Goal: Task Accomplishment & Management: Complete application form

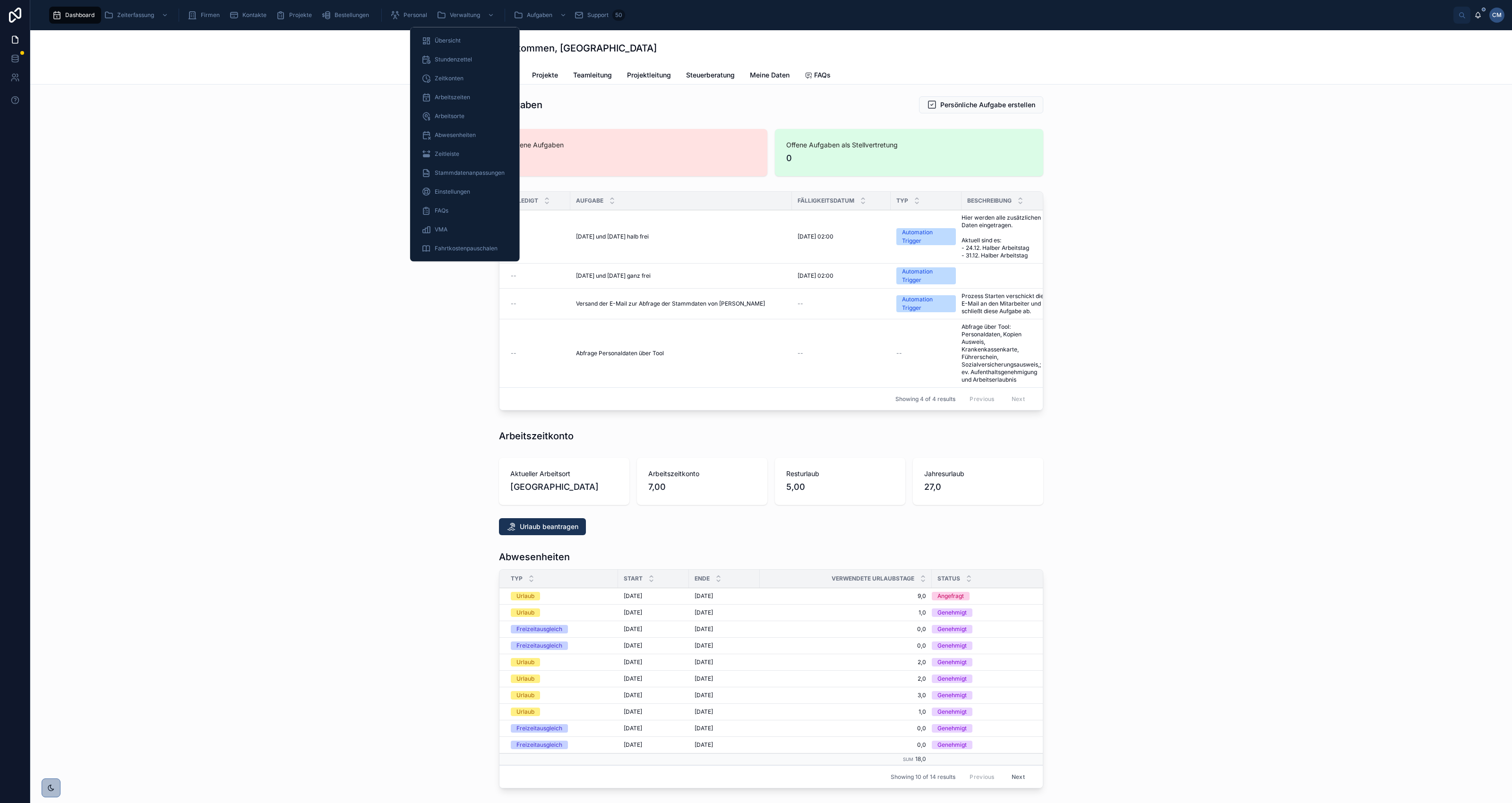
click at [456, 60] on span "Stundenzettel" at bounding box center [454, 59] width 38 height 8
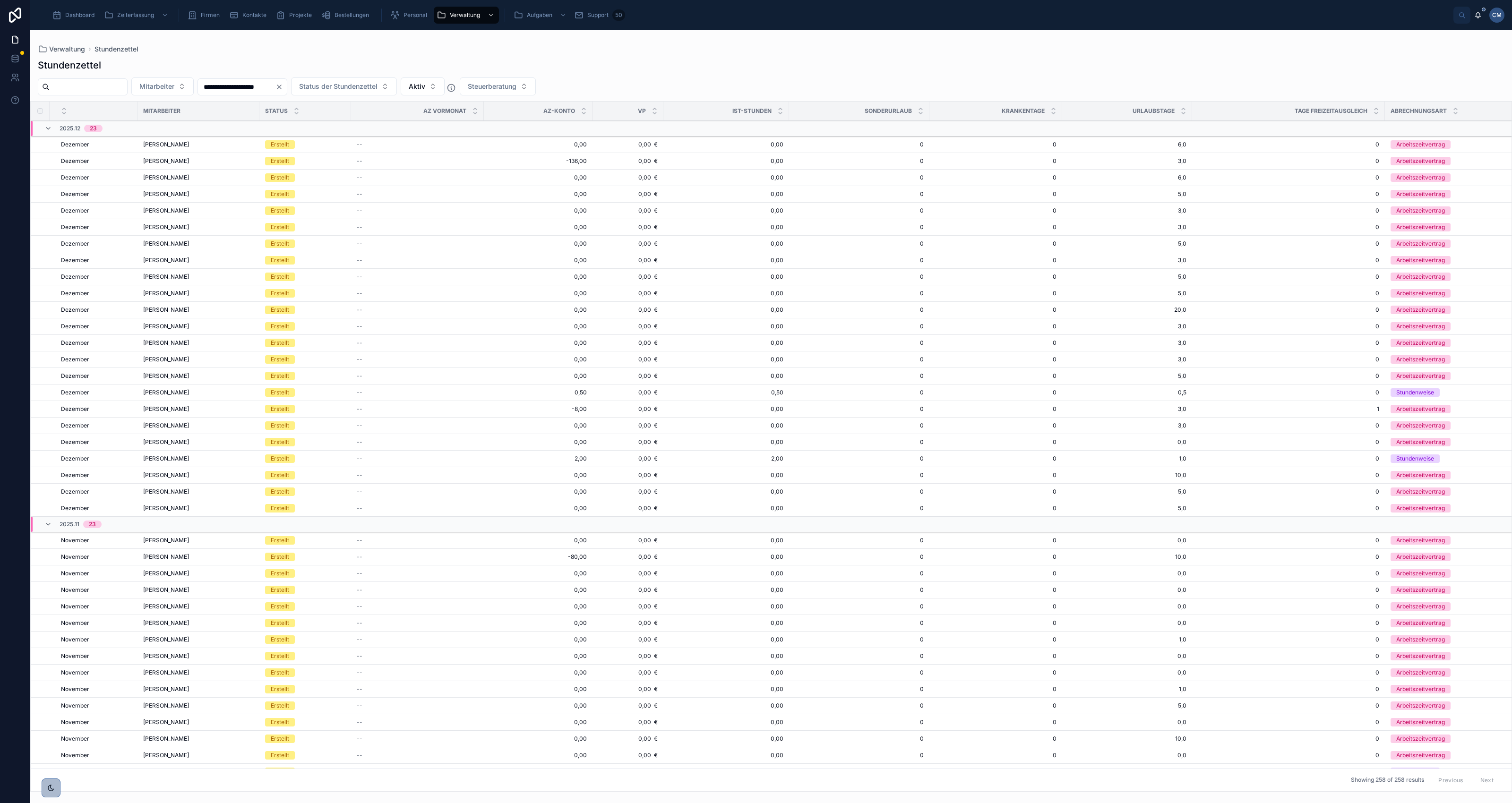
click at [457, 12] on span "Verwaltung" at bounding box center [465, 15] width 31 height 8
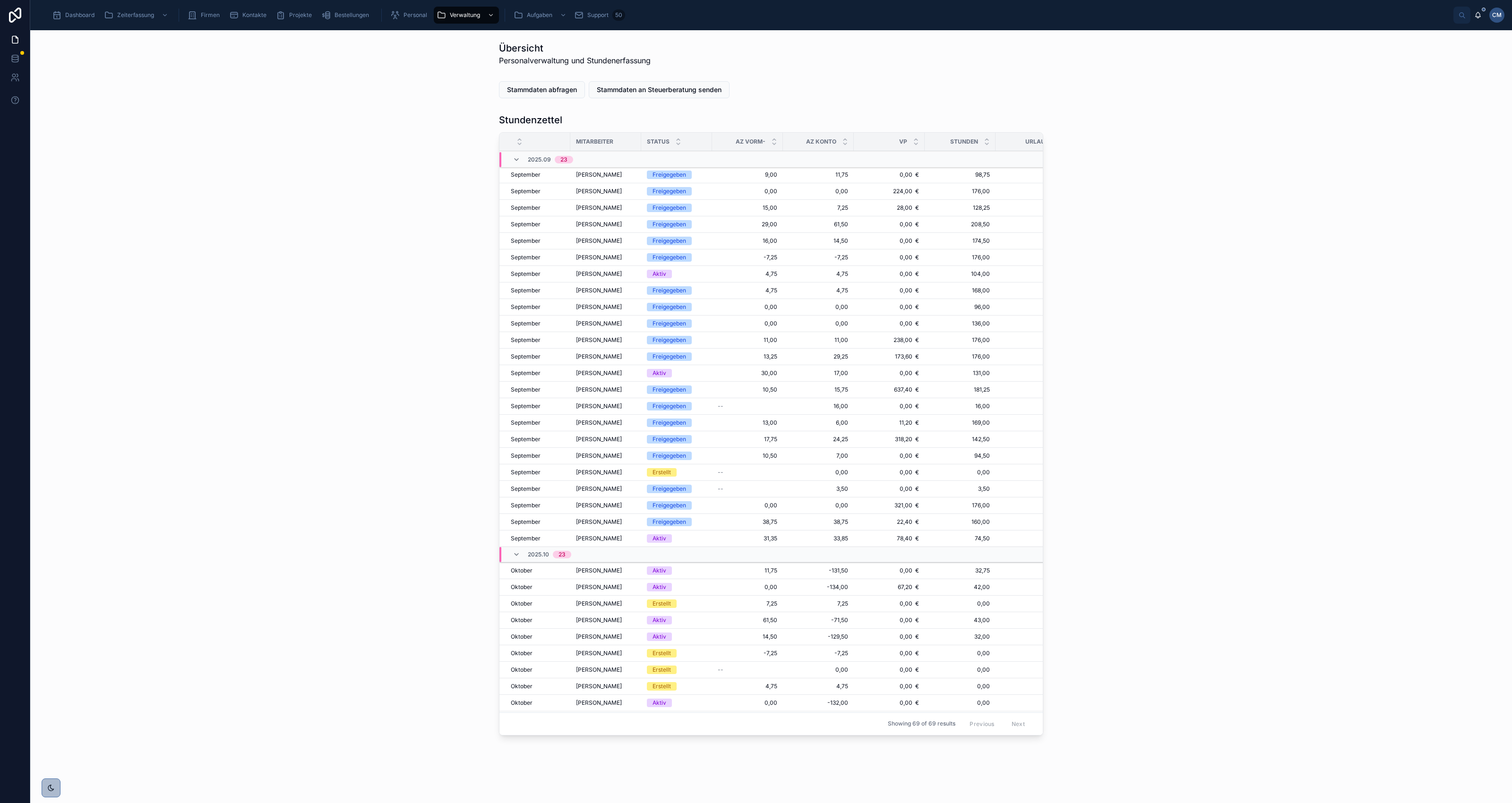
click at [662, 542] on div "Aktiv" at bounding box center [659, 538] width 14 height 8
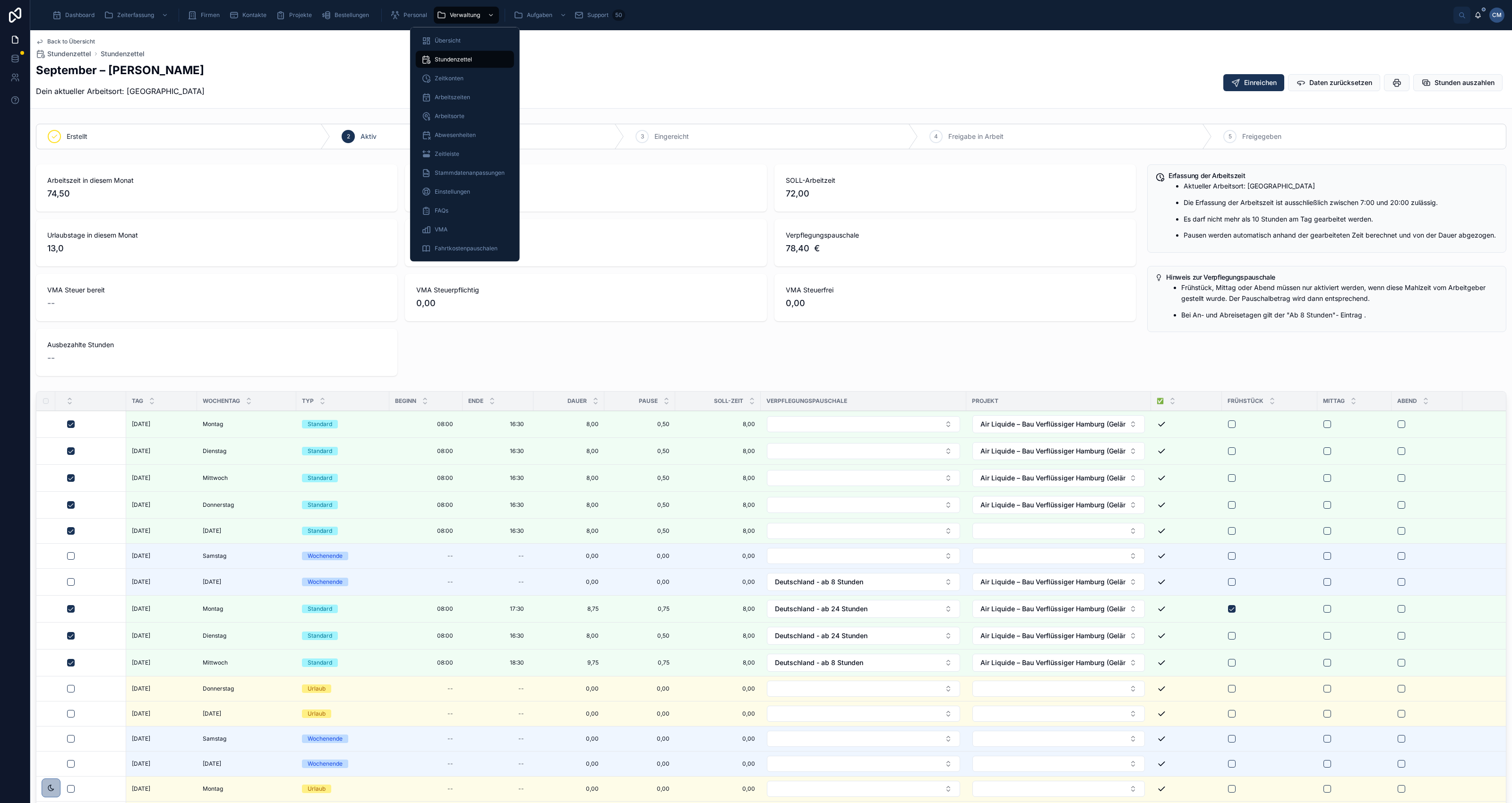
click at [456, 136] on span "Abwesenheiten" at bounding box center [455, 135] width 41 height 8
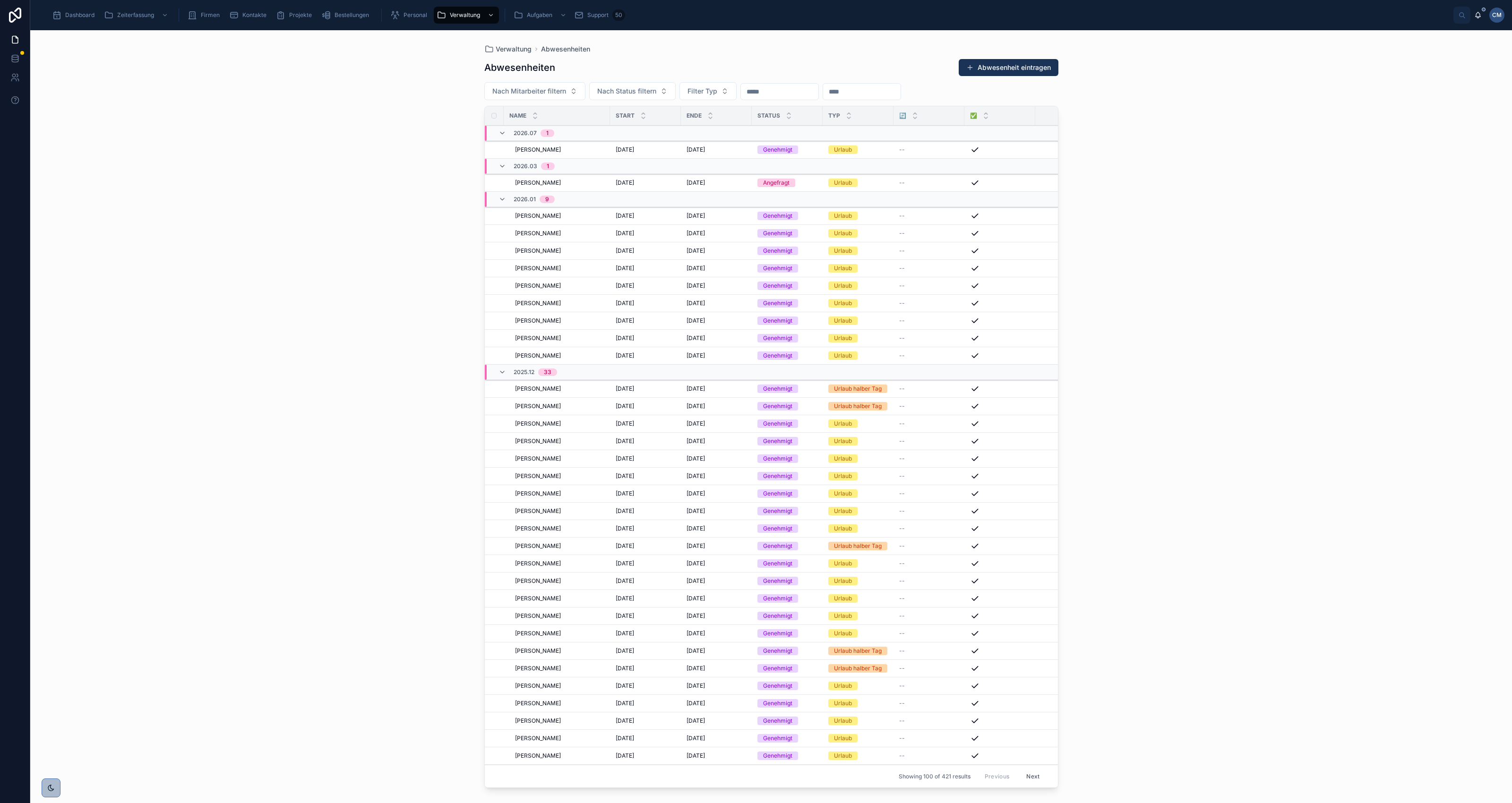
click at [1000, 66] on button "Abwesenheit eintragen" at bounding box center [1008, 68] width 100 height 17
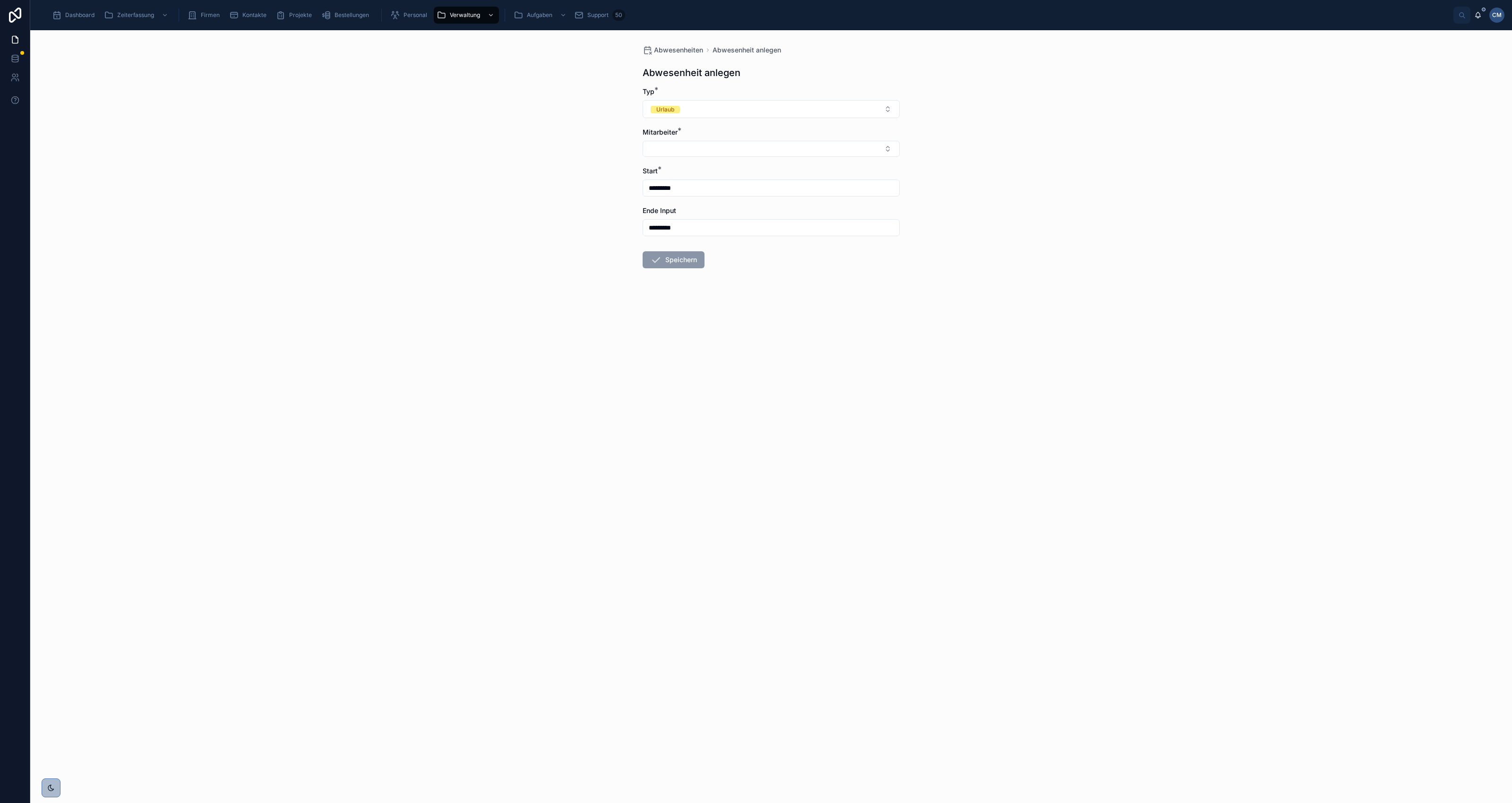
click at [672, 107] on div "Urlaub" at bounding box center [665, 109] width 18 height 8
click at [738, 200] on div "Krank" at bounding box center [771, 200] width 131 height 14
click at [695, 147] on button "Select Button" at bounding box center [771, 149] width 257 height 16
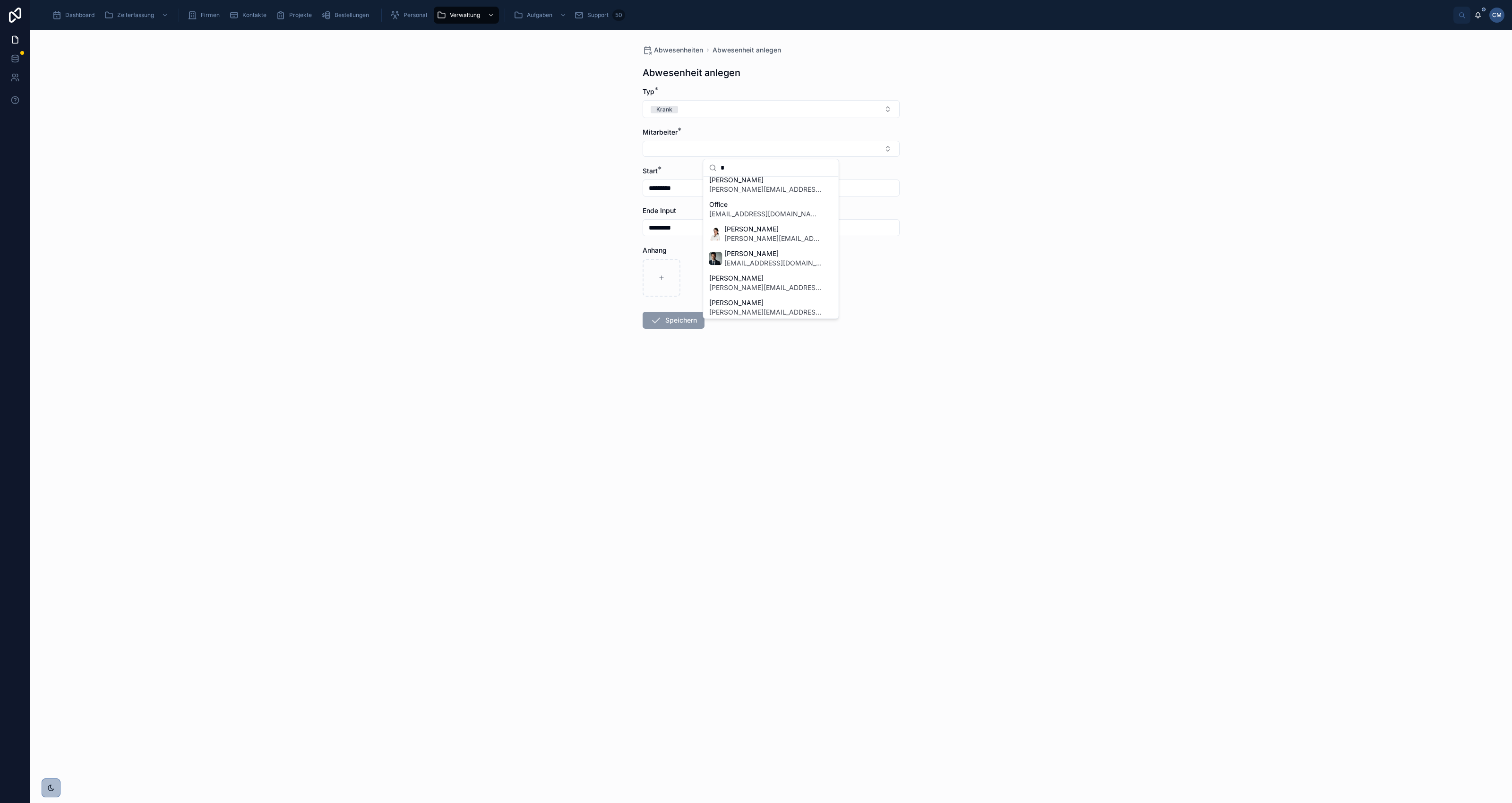
scroll to position [118, 0]
type input "*"
click at [747, 293] on div "[PERSON_NAME] [PERSON_NAME][EMAIL_ADDRESS][DOMAIN_NAME]" at bounding box center [765, 294] width 113 height 19
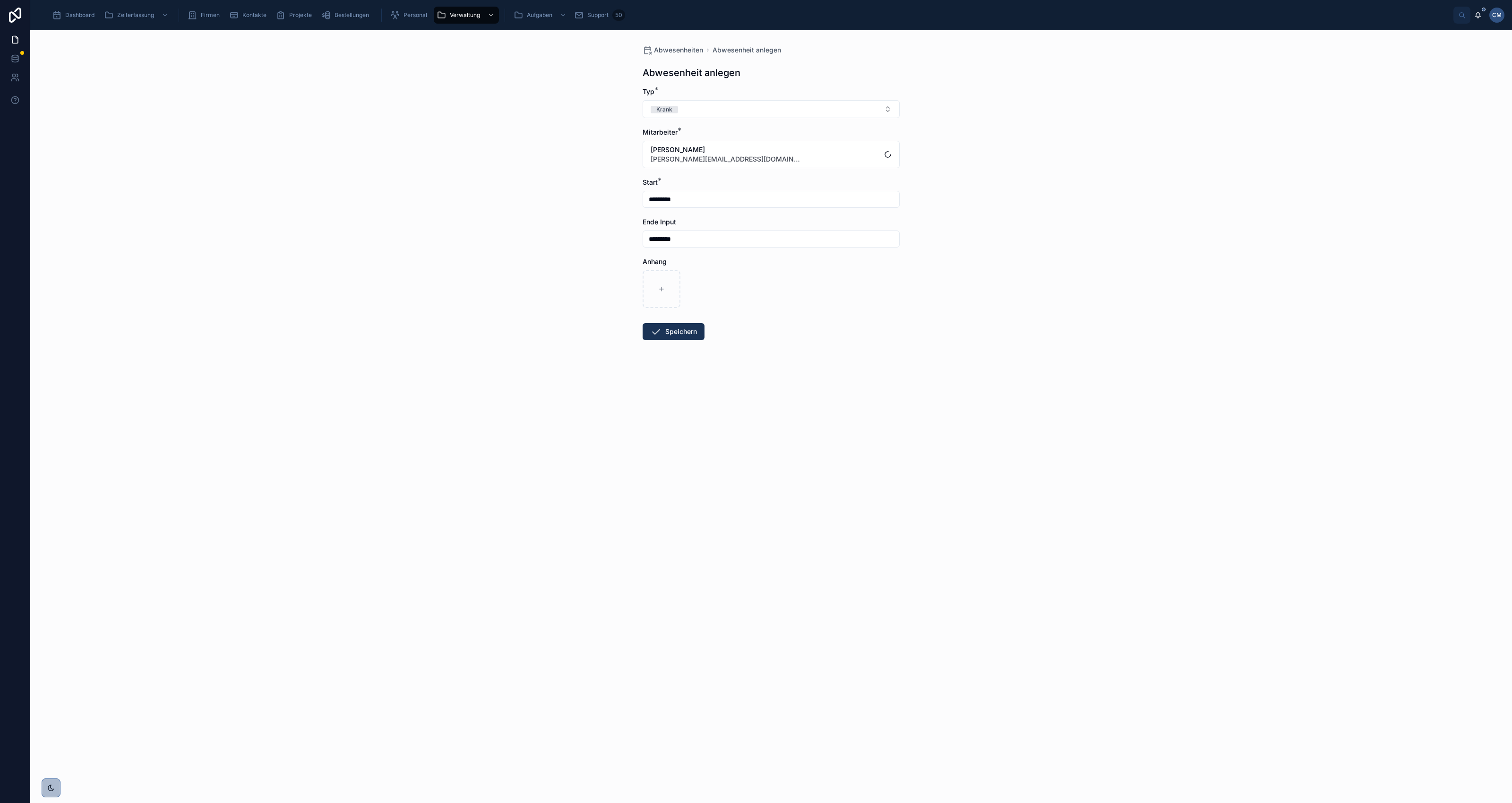
click at [685, 197] on input "*********" at bounding box center [771, 199] width 256 height 14
click at [714, 220] on button at bounding box center [720, 222] width 17 height 17
click at [735, 294] on button "9" at bounding box center [737, 298] width 17 height 17
type input "********"
click at [684, 242] on input "********" at bounding box center [771, 239] width 256 height 14
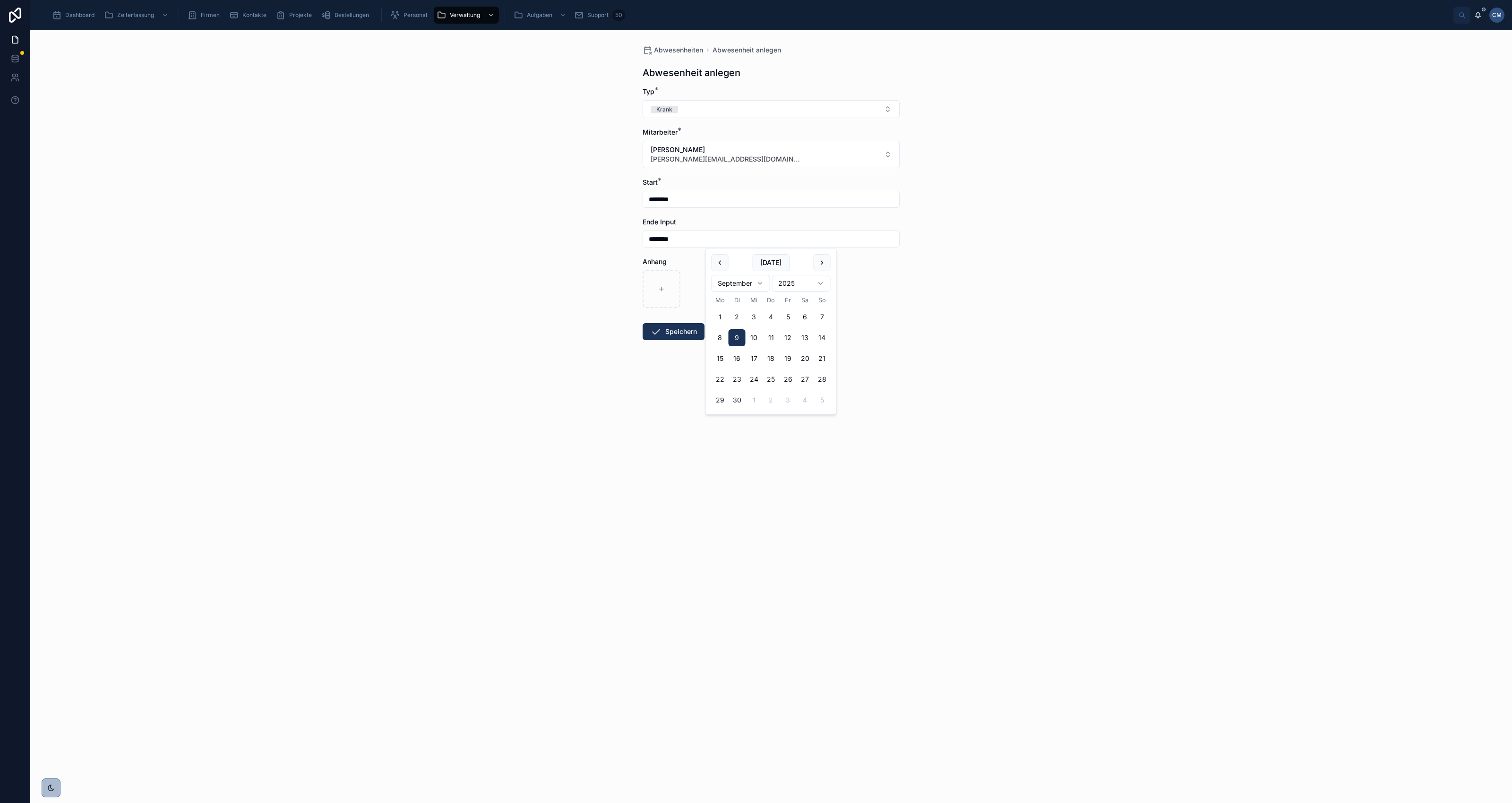
click at [755, 335] on button "10" at bounding box center [754, 338] width 17 height 17
type input "*********"
click at [957, 337] on div "Abwesenheiten Abwesenheit anlegen Abwesenheit anlegen Typ * Krank Mitarbeiter *…" at bounding box center [771, 417] width 1481 height 773
click at [686, 333] on button "Speichern" at bounding box center [673, 332] width 62 height 17
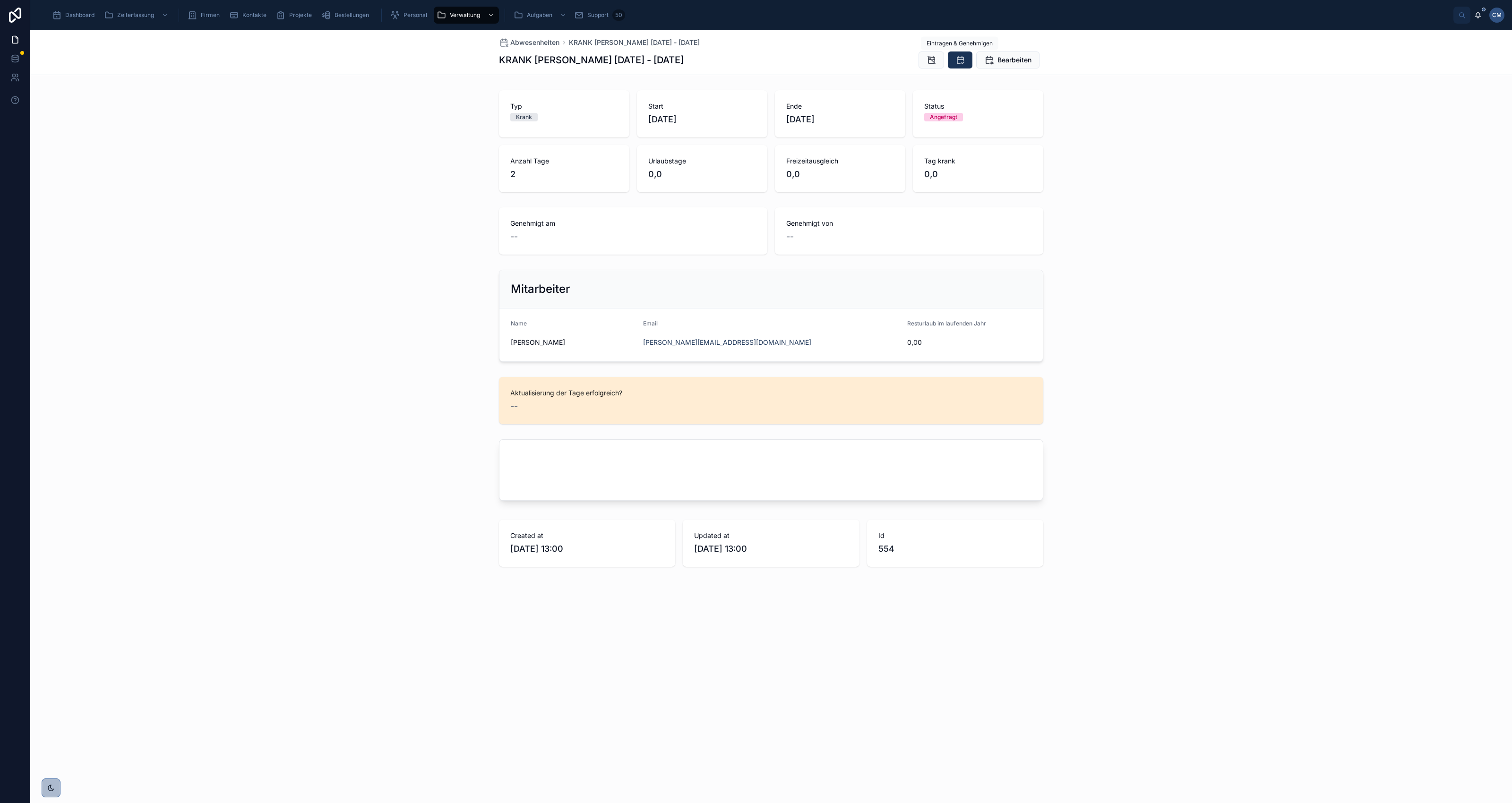
click at [959, 59] on icon at bounding box center [960, 60] width 9 height 9
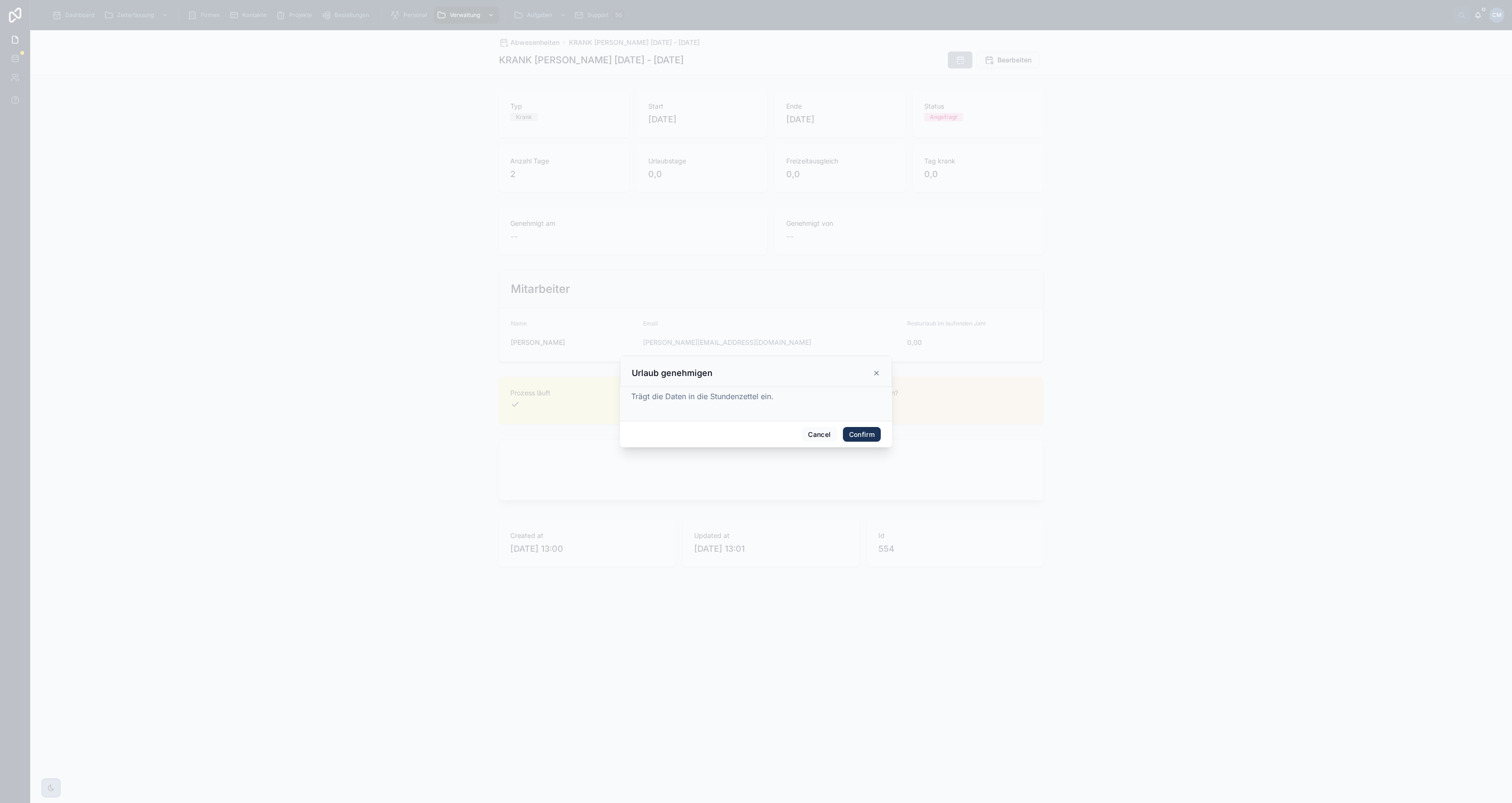
click at [863, 438] on button "Confirm" at bounding box center [862, 435] width 38 height 15
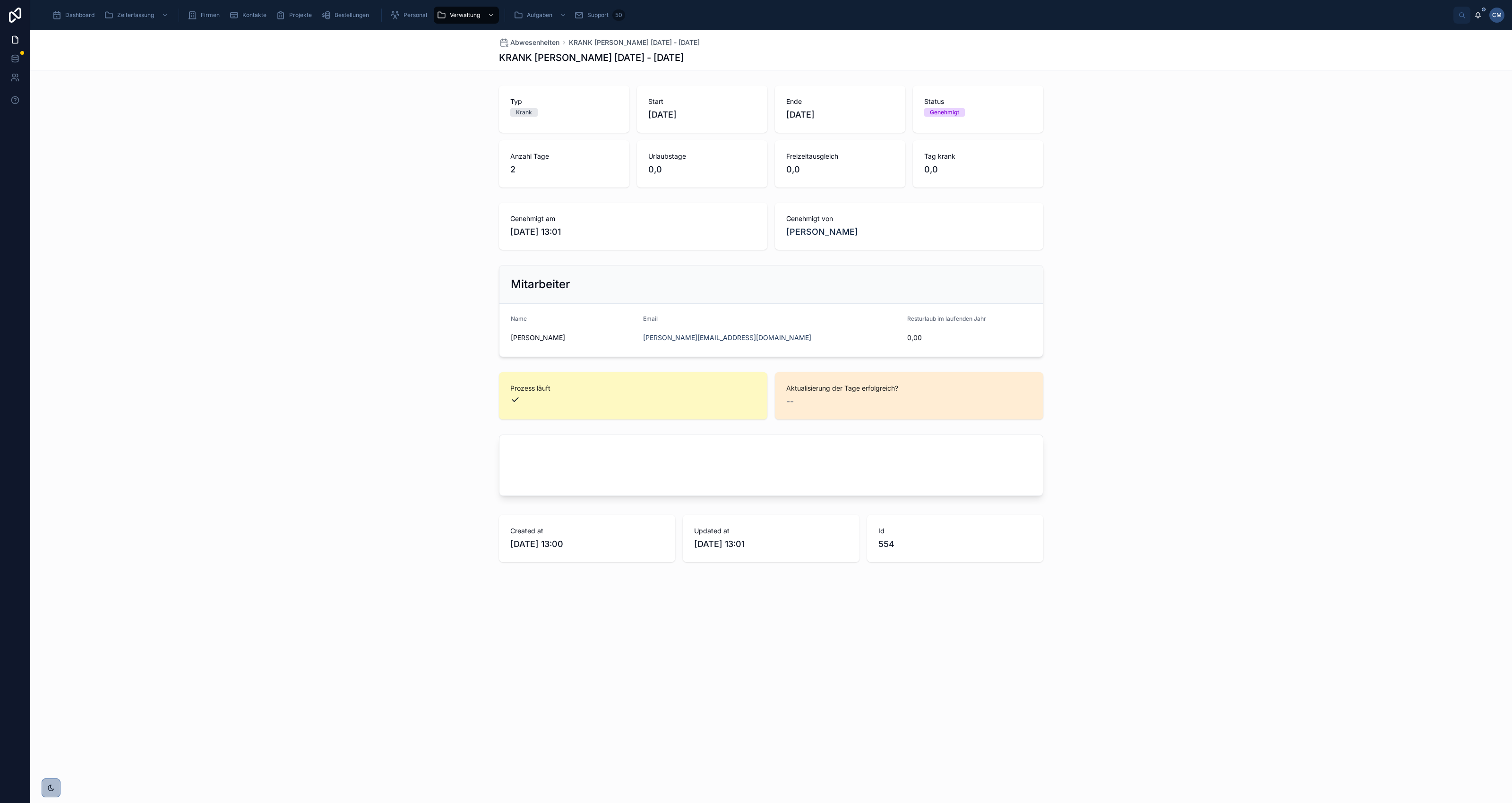
click at [413, 15] on span "Personal" at bounding box center [415, 15] width 23 height 8
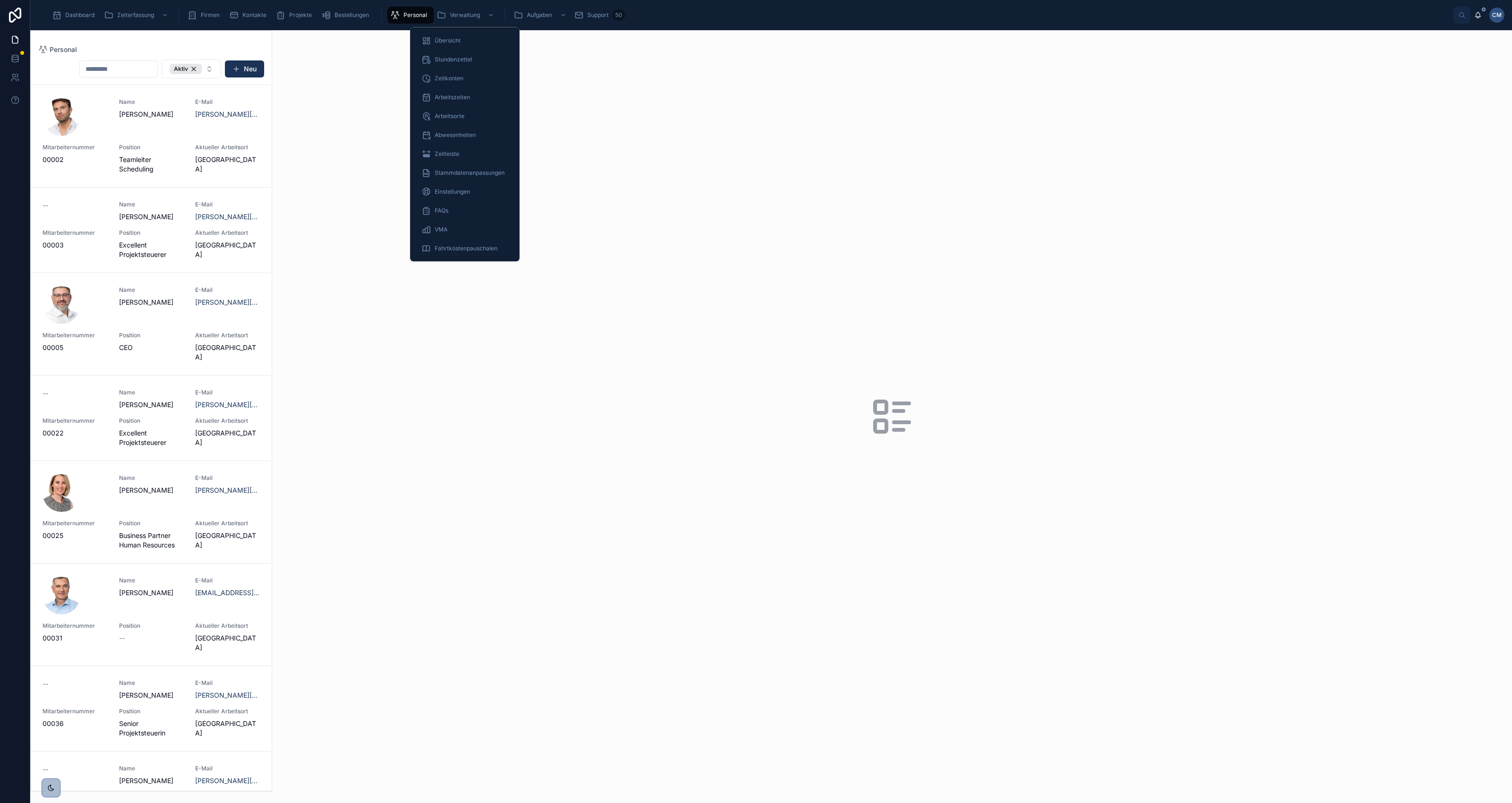
click at [454, 16] on span "Verwaltung" at bounding box center [465, 15] width 31 height 8
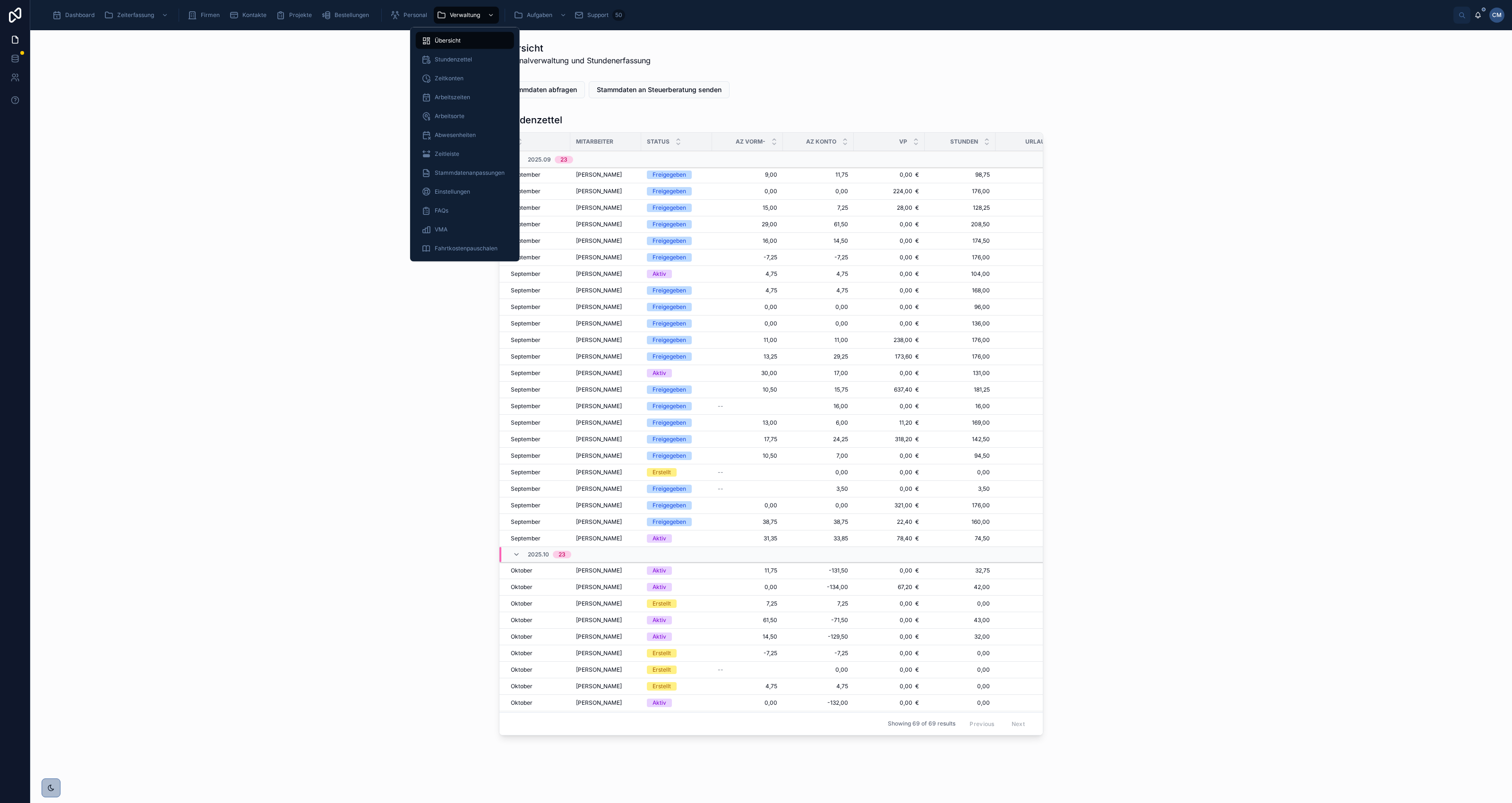
click at [444, 58] on span "Stundenzettel" at bounding box center [454, 59] width 38 height 8
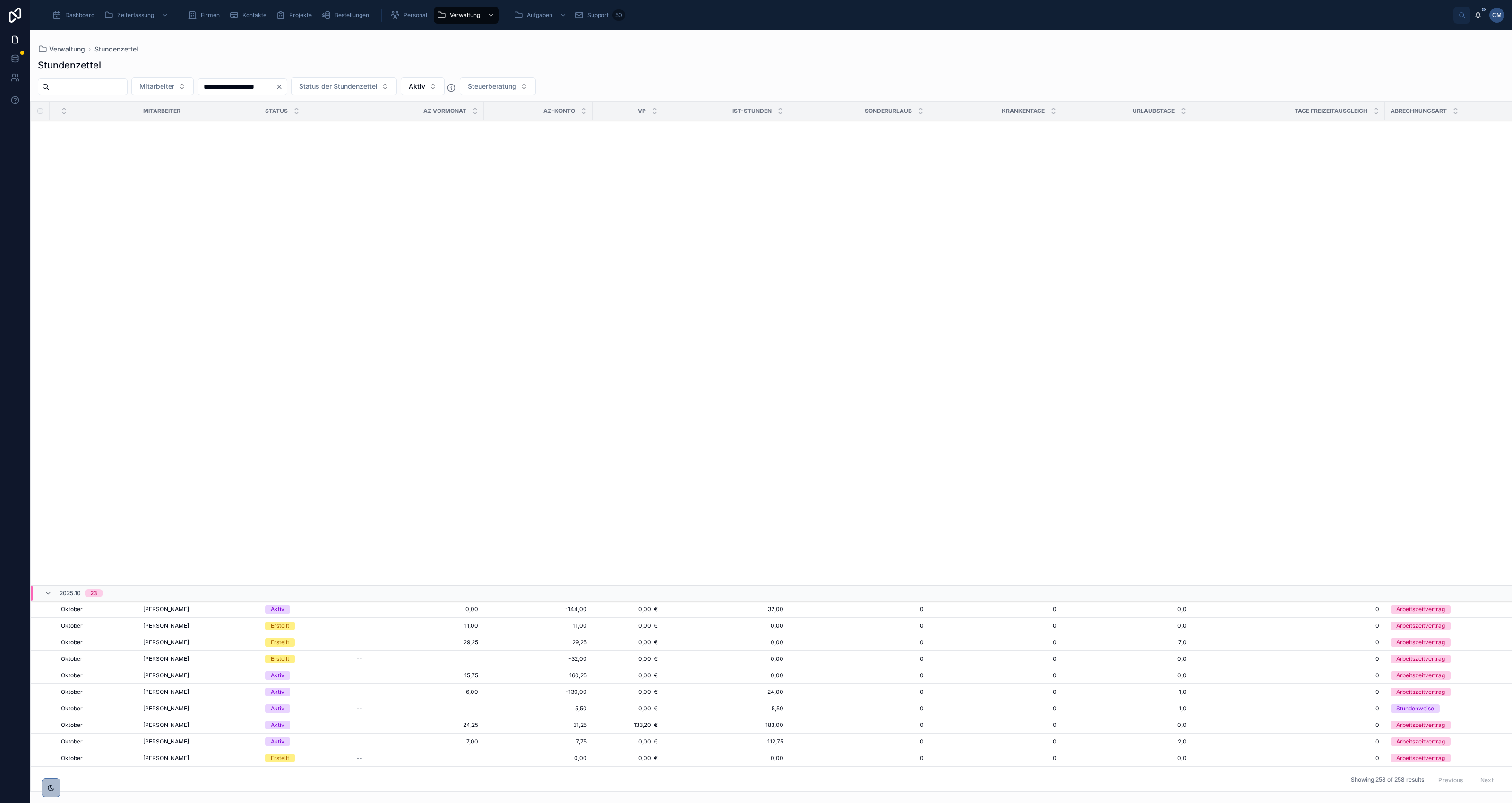
scroll to position [1126, 0]
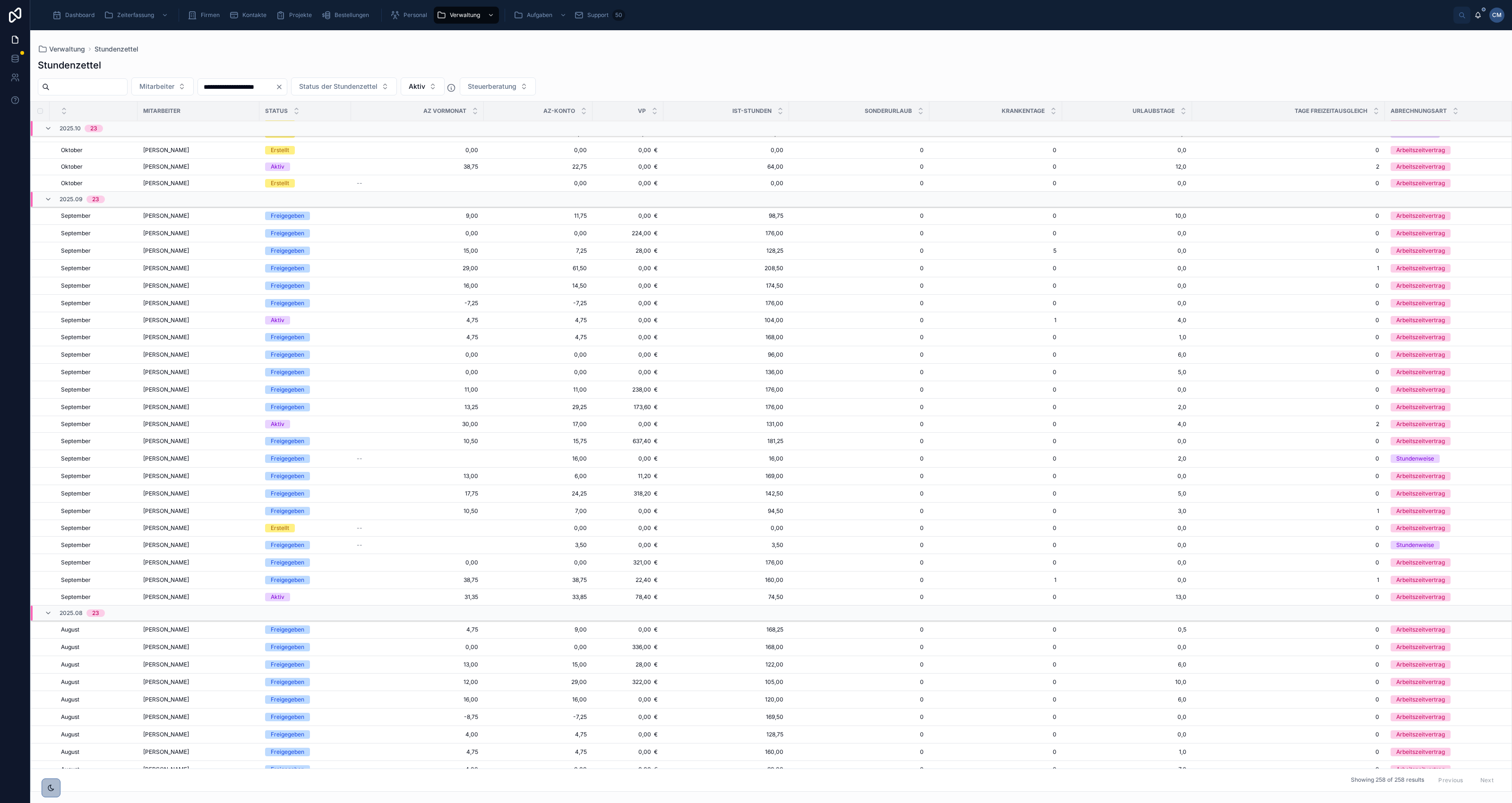
click at [276, 600] on div "Aktiv" at bounding box center [277, 597] width 14 height 8
